Goal: Transaction & Acquisition: Purchase product/service

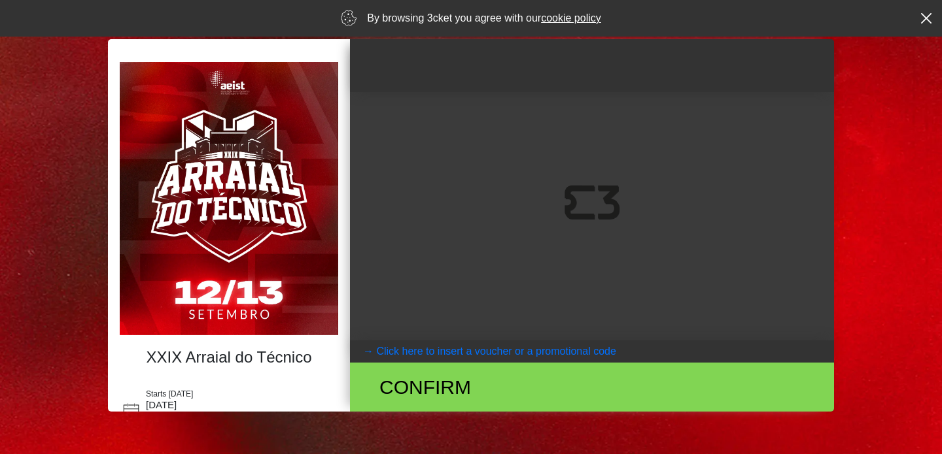
scroll to position [91, 0]
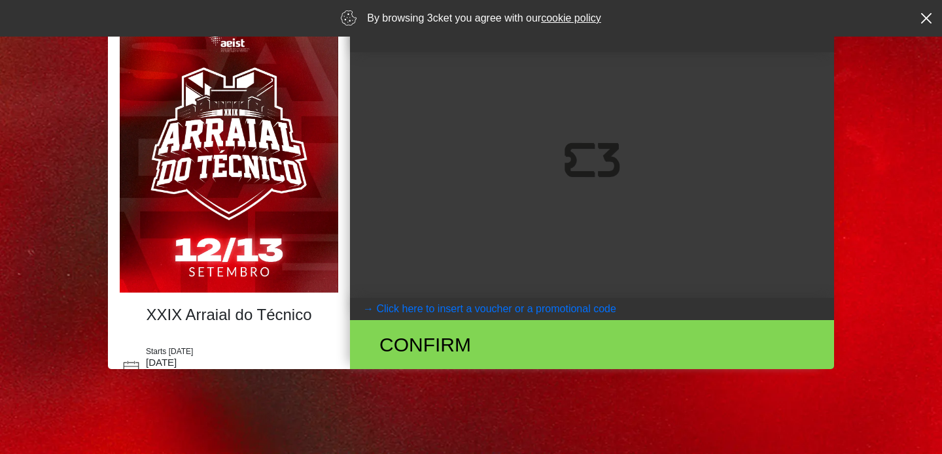
click at [416, 310] on coupontext "Click here to insert a voucher or a promotional code" at bounding box center [495, 308] width 239 height 11
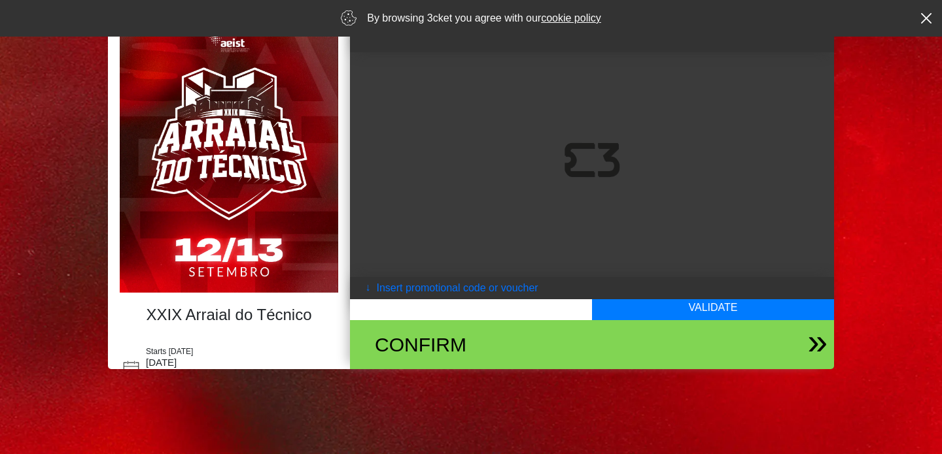
scroll to position [0, 0]
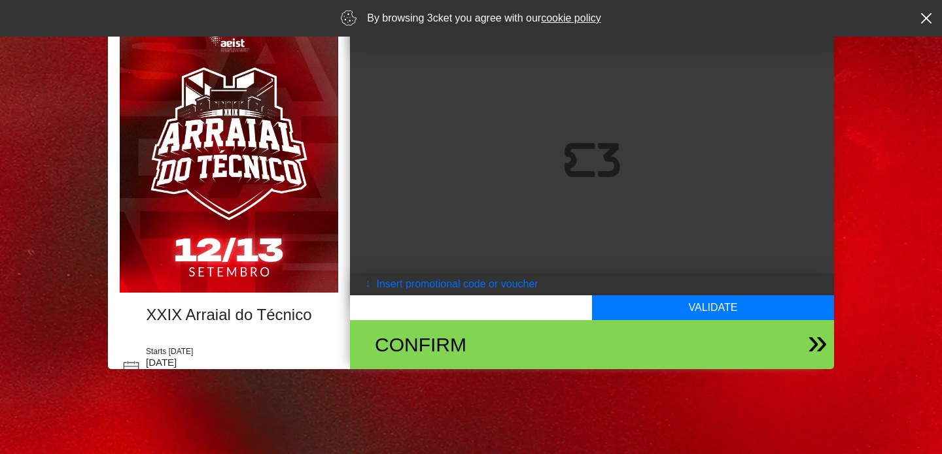
click at [420, 358] on div "Confirm" at bounding box center [513, 344] width 296 height 29
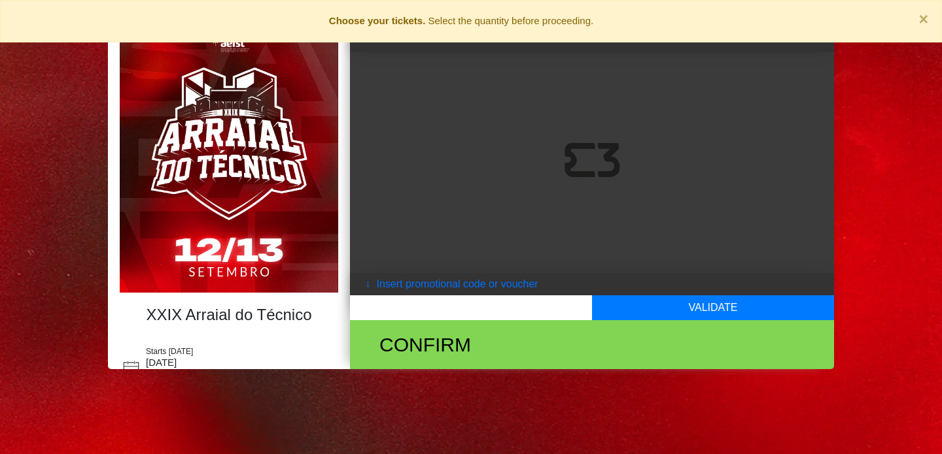
click at [228, 354] on div "Starts [DATE] [DATE] 19:00h" at bounding box center [220, 368] width 194 height 29
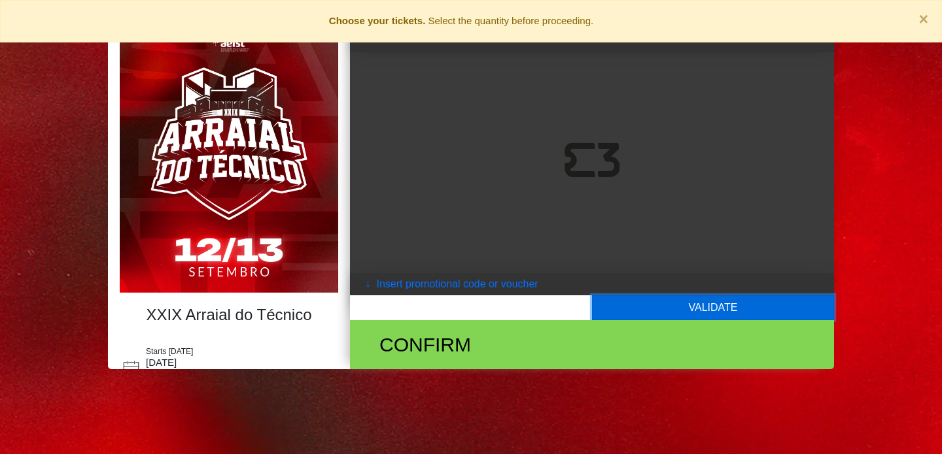
click at [677, 309] on button "Validate" at bounding box center [713, 308] width 242 height 25
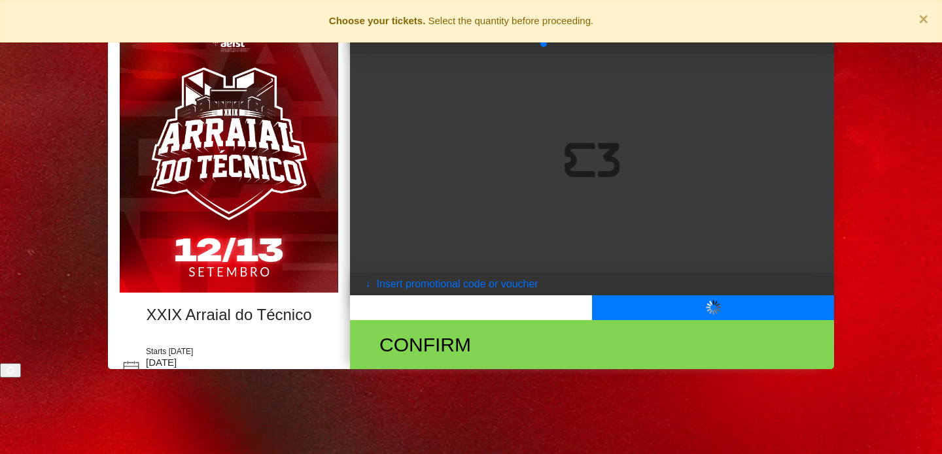
click at [568, 158] on div at bounding box center [592, 161] width 484 height 222
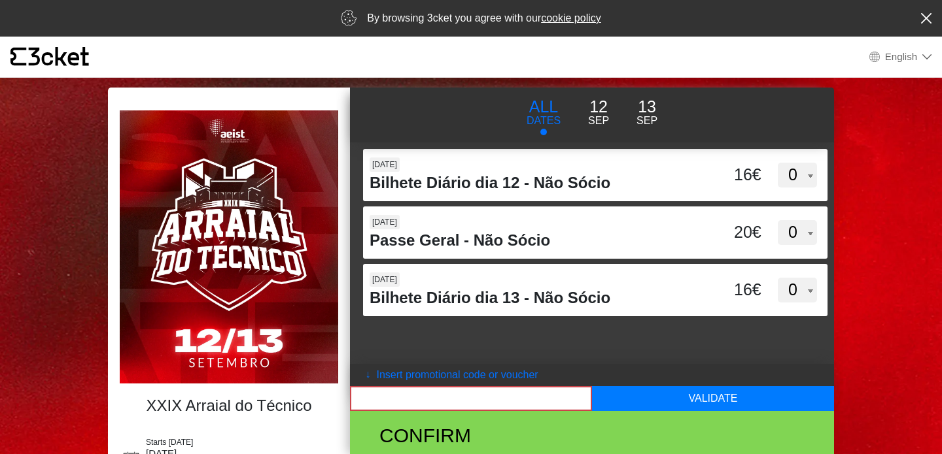
click at [601, 107] on p "12" at bounding box center [598, 107] width 21 height 25
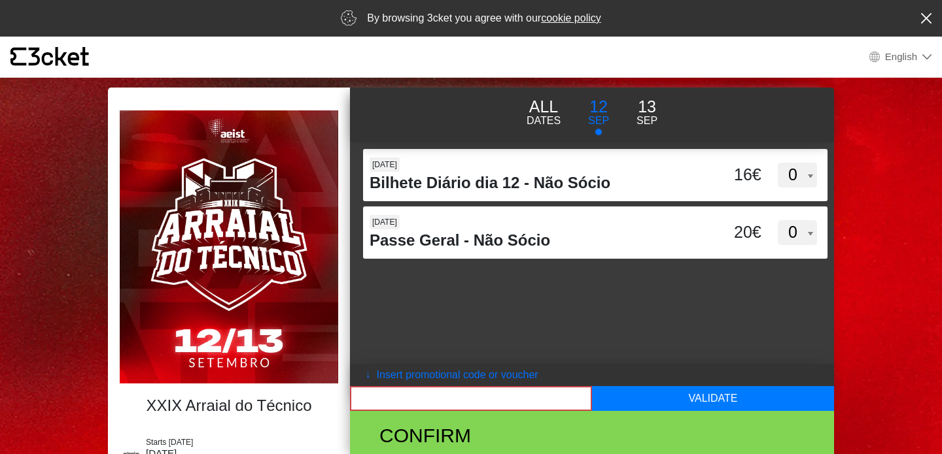
click at [644, 115] on p "Sep" at bounding box center [646, 121] width 21 height 16
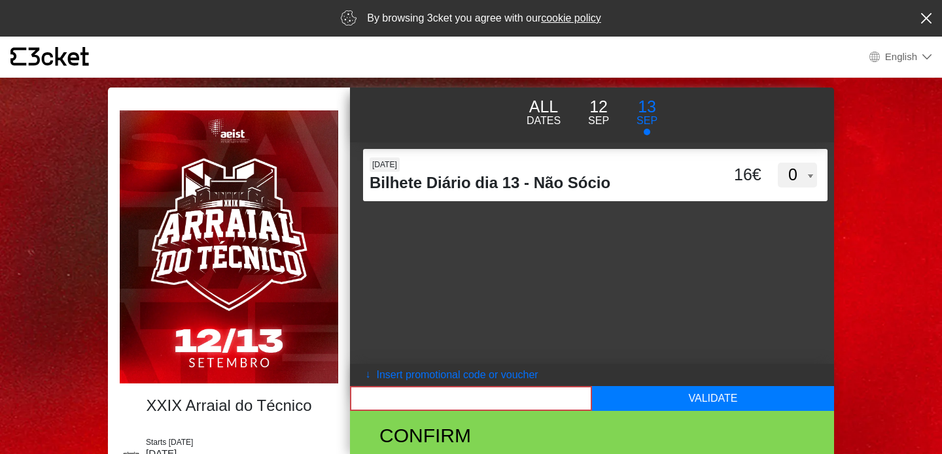
click at [539, 111] on p "ALL" at bounding box center [543, 107] width 34 height 25
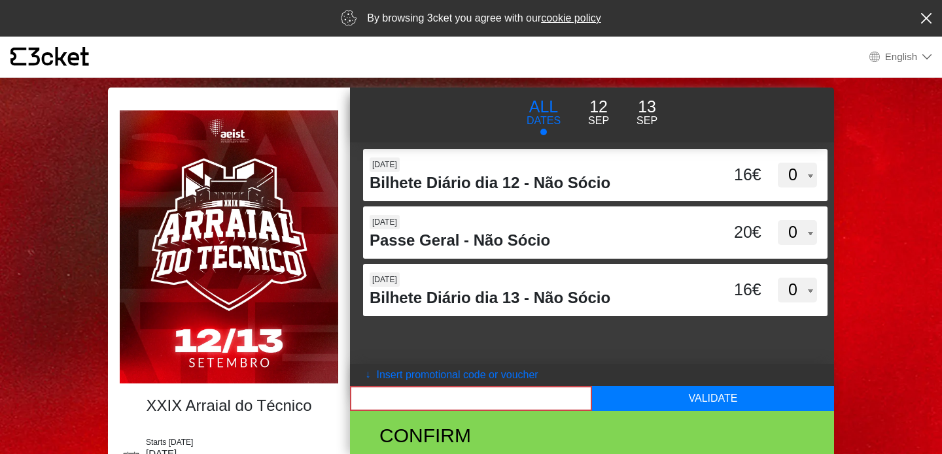
click at [604, 108] on p "12" at bounding box center [598, 107] width 21 height 25
